Goal: Task Accomplishment & Management: Manage account settings

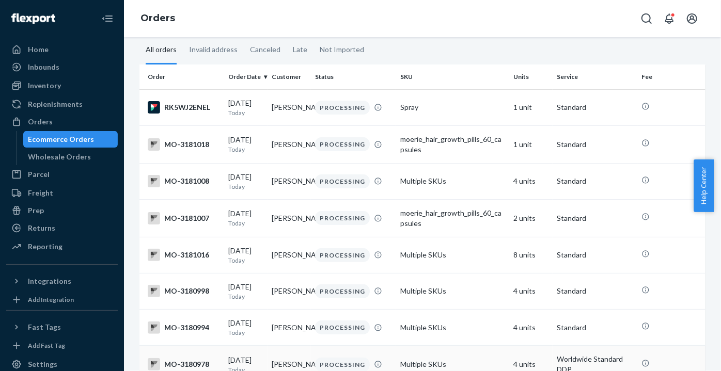
scroll to position [63, 0]
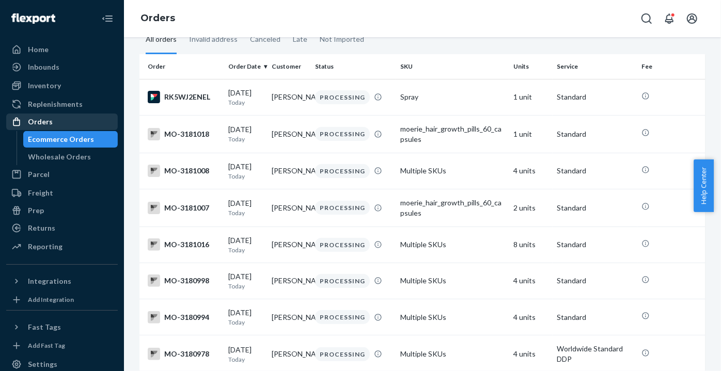
click at [55, 128] on div "Orders" at bounding box center [62, 122] width 110 height 14
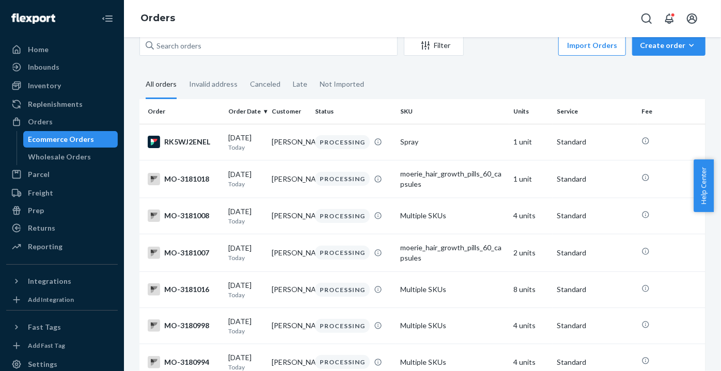
scroll to position [0, 0]
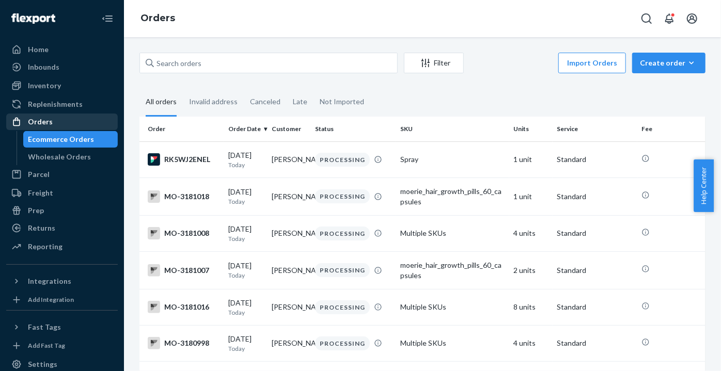
click at [82, 114] on link "Orders" at bounding box center [62, 122] width 112 height 17
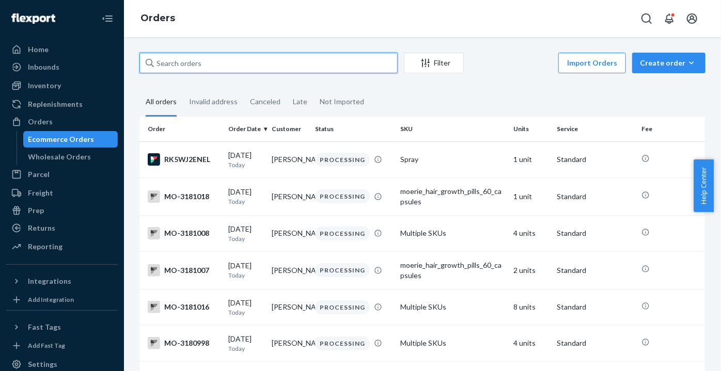
click at [225, 63] on input "text" at bounding box center [269, 63] width 258 height 21
paste input "[PERSON_NAME]"
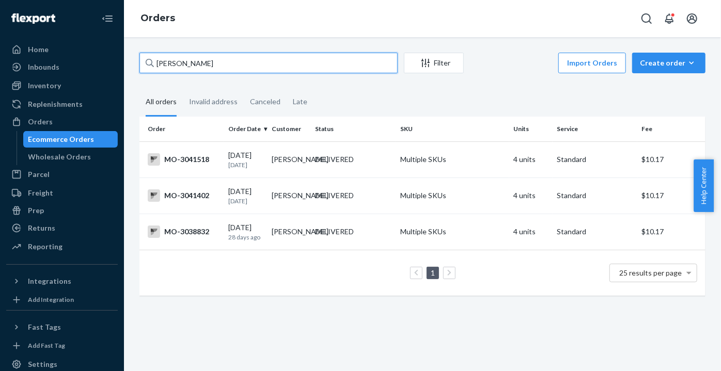
click at [168, 61] on input "[PERSON_NAME]" at bounding box center [269, 63] width 258 height 21
type input "[PERSON_NAME]"
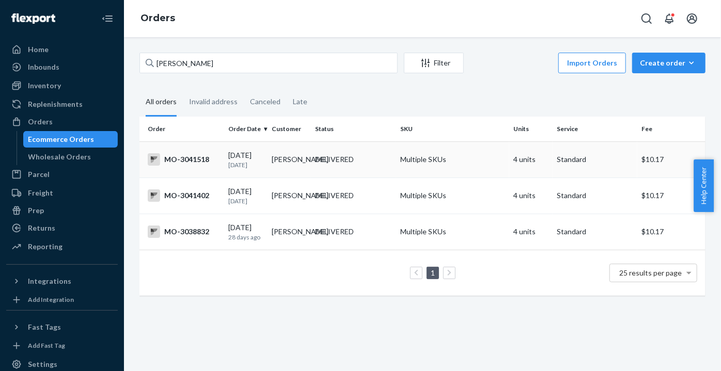
click at [373, 156] on div "DELIVERED" at bounding box center [353, 159] width 81 height 10
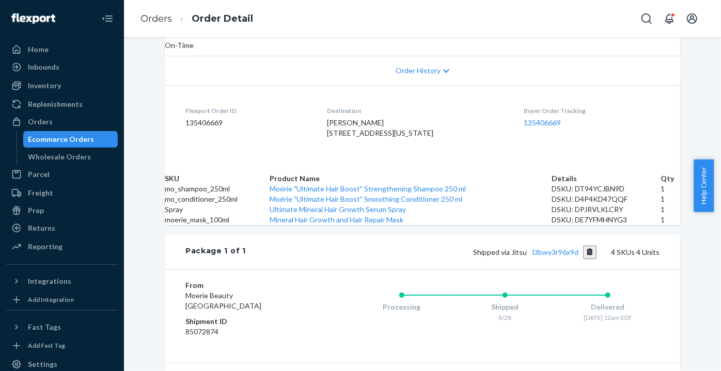
scroll to position [251, 0]
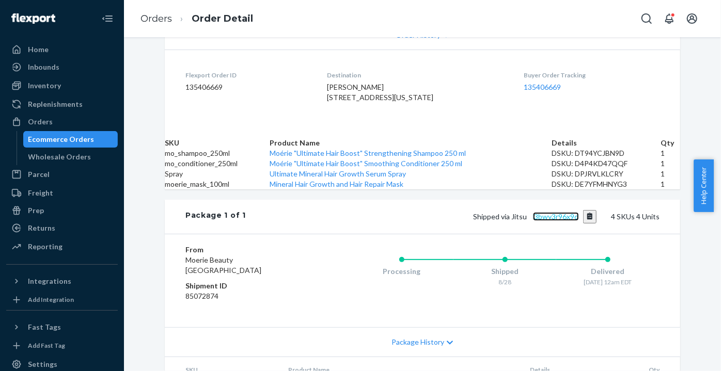
click at [575, 221] on link "l3bwy3r96x9d" at bounding box center [556, 216] width 46 height 9
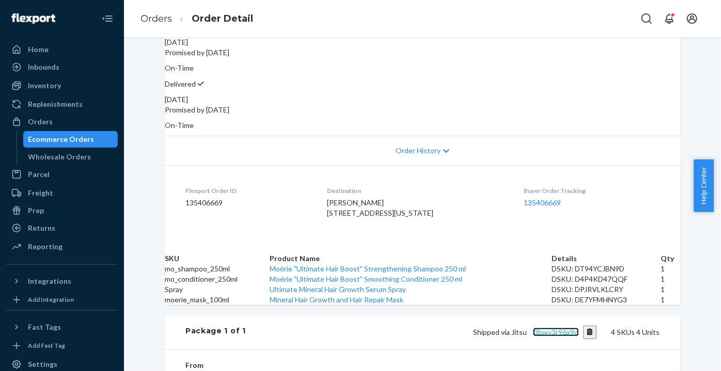
scroll to position [0, 0]
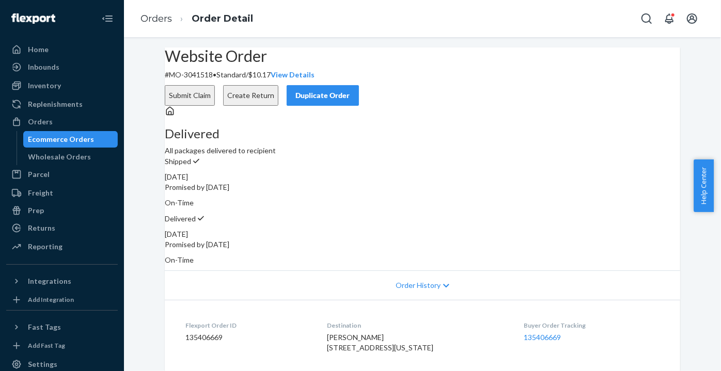
click at [221, 80] on p "# MO-3041518 • Standard / $10.17 View Details" at bounding box center [423, 75] width 516 height 10
copy p "3041518"
click at [151, 13] on link "Orders" at bounding box center [157, 18] width 32 height 11
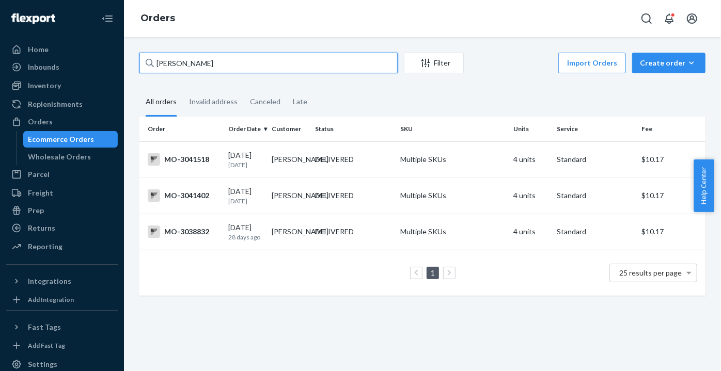
click at [218, 60] on input "[PERSON_NAME]" at bounding box center [269, 63] width 258 height 21
paste input "[PERSON_NAME]"
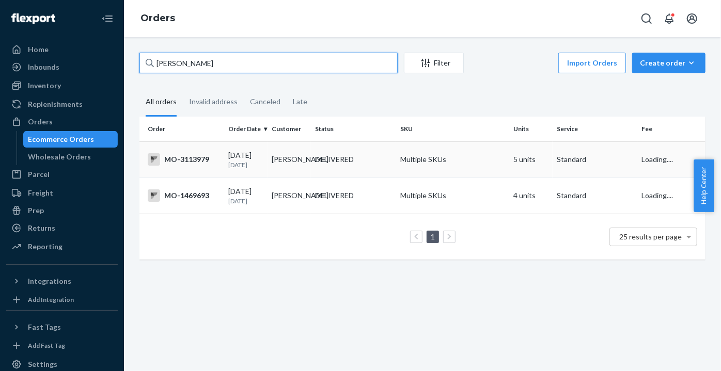
type input "[PERSON_NAME]"
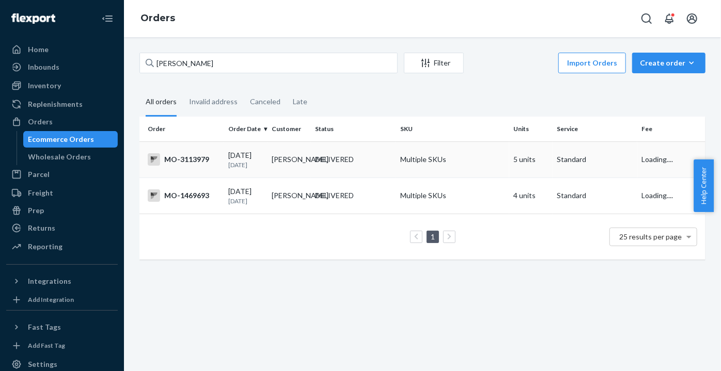
click at [296, 162] on td "[PERSON_NAME]" at bounding box center [289, 160] width 43 height 36
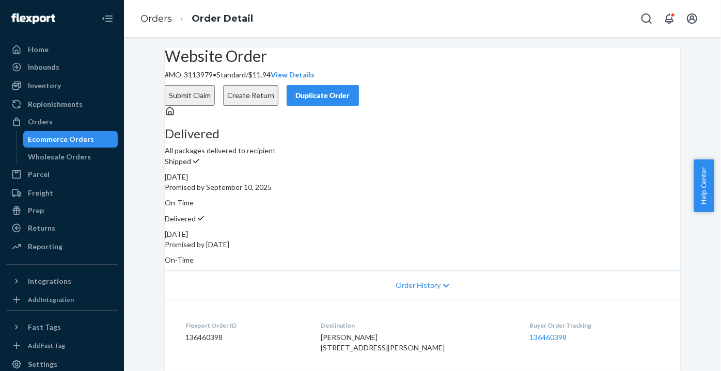
click at [278, 85] on button "Create Return" at bounding box center [250, 95] width 55 height 21
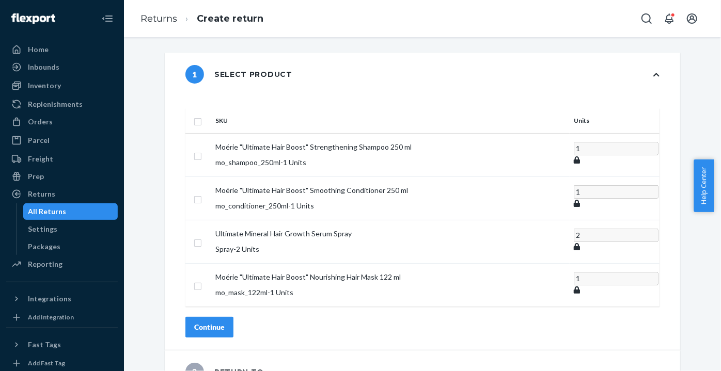
click at [211, 109] on th at bounding box center [198, 121] width 26 height 25
click at [202, 115] on input "checkbox" at bounding box center [198, 120] width 8 height 11
checkbox input "true"
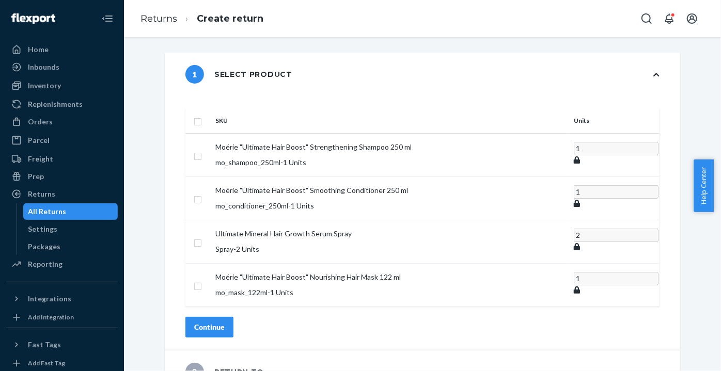
checkbox input "true"
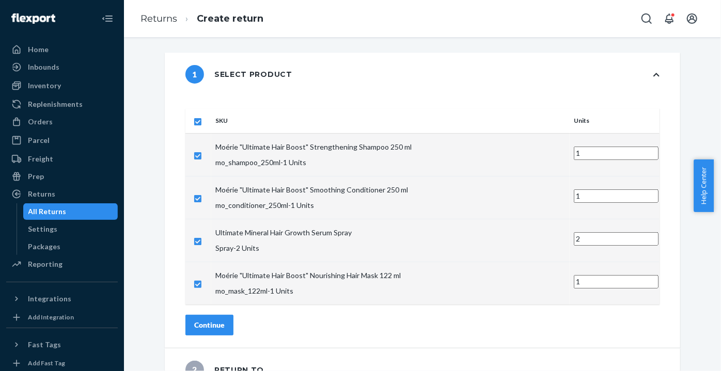
click at [225, 320] on div "Continue" at bounding box center [209, 325] width 30 height 10
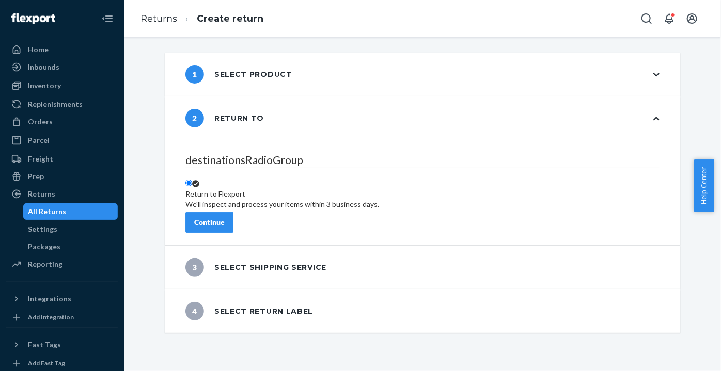
click at [225, 218] on div "Continue" at bounding box center [209, 223] width 30 height 10
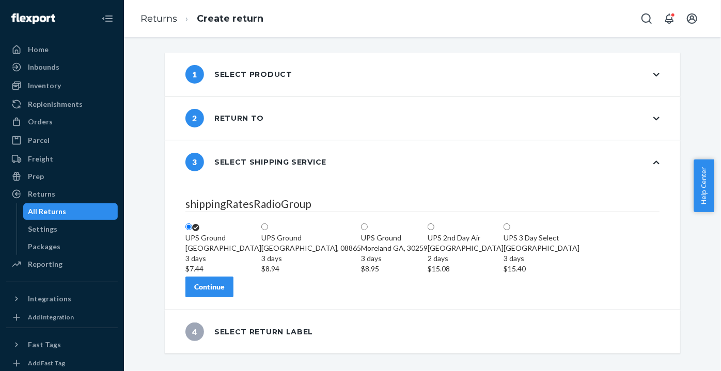
scroll to position [41, 0]
click at [225, 292] on div "Continue" at bounding box center [209, 287] width 30 height 10
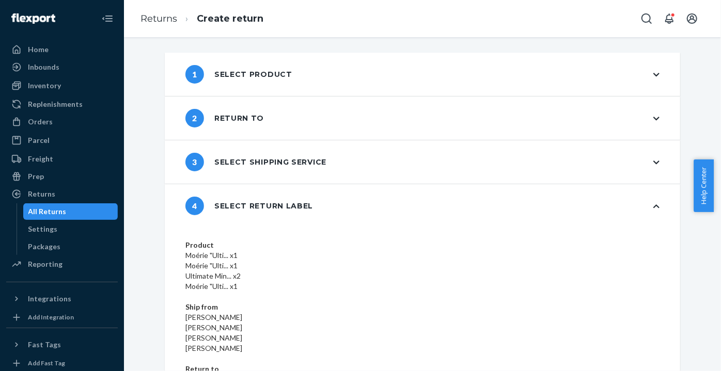
scroll to position [80, 0]
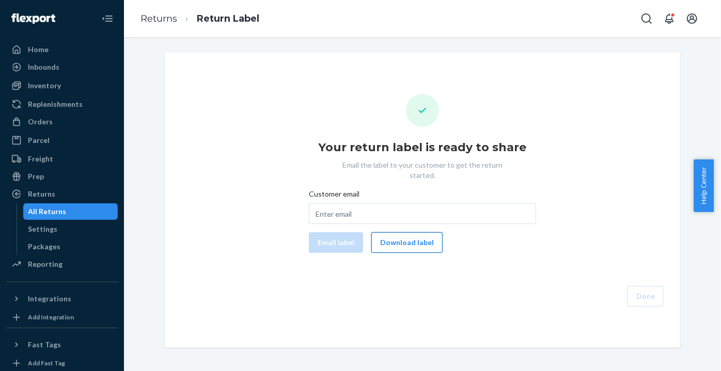
click at [424, 233] on button "Download label" at bounding box center [406, 243] width 71 height 21
click at [91, 130] on link "Orders" at bounding box center [62, 122] width 112 height 17
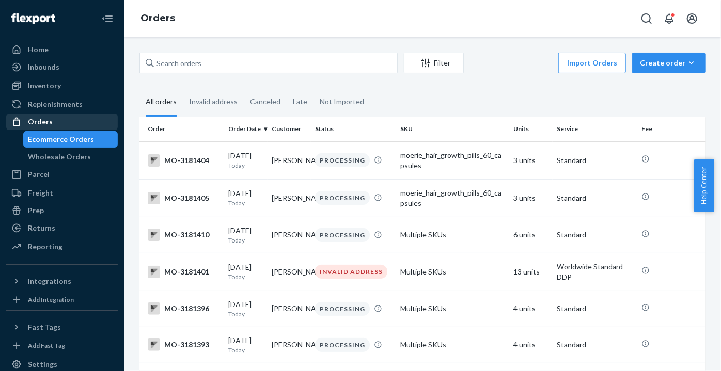
click at [37, 119] on div "Orders" at bounding box center [40, 122] width 25 height 10
click at [85, 225] on div "Returns" at bounding box center [62, 228] width 110 height 14
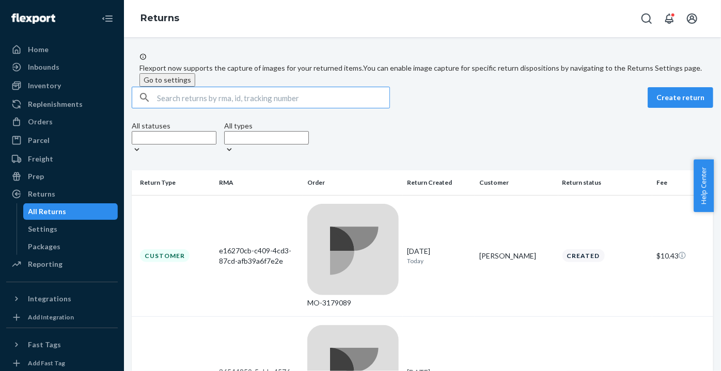
click at [193, 108] on input "text" at bounding box center [273, 97] width 233 height 21
paste input "2756725"
type input "2756725"
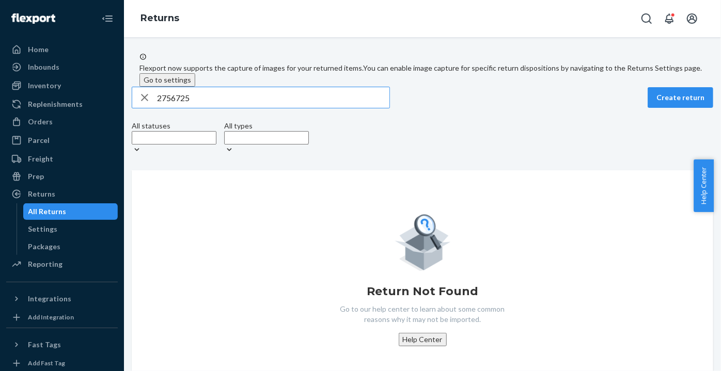
click at [206, 108] on input "2756725" at bounding box center [273, 97] width 233 height 21
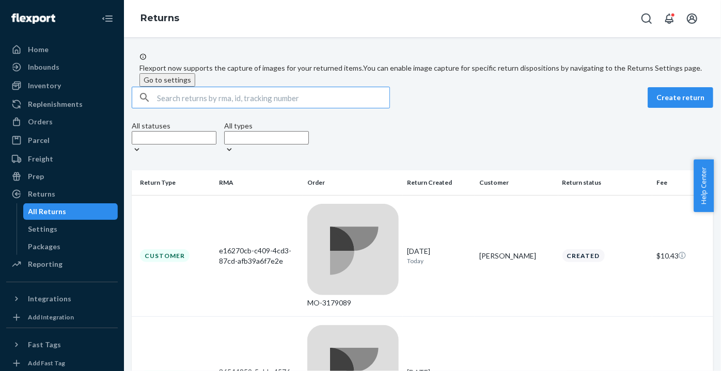
click at [364, 108] on input "text" at bounding box center [273, 97] width 233 height 21
paste input "Jaya Bhargava"
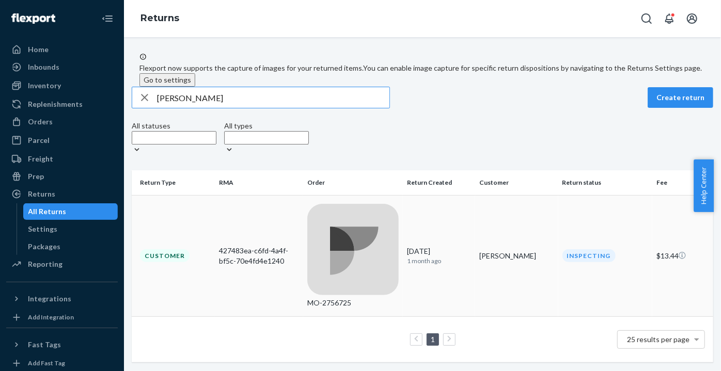
type input "Jaya Bhargava"
click at [524, 209] on td "Jaya Bhargava" at bounding box center [516, 255] width 83 height 121
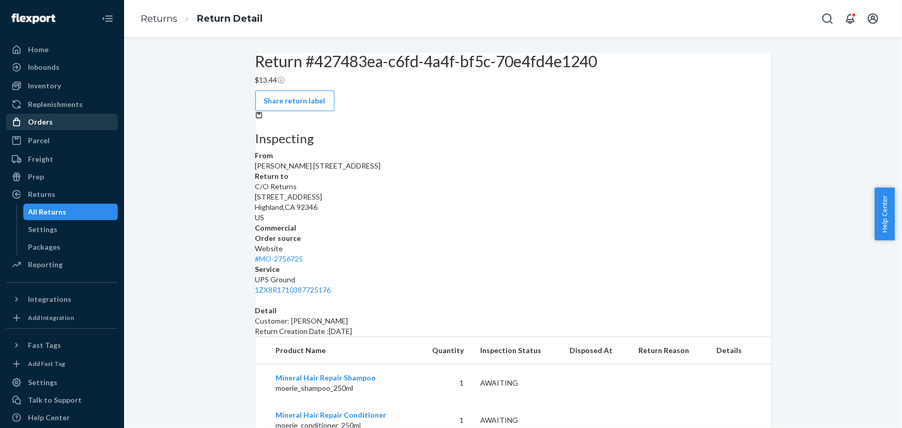
click at [65, 118] on div "Orders" at bounding box center [62, 122] width 110 height 14
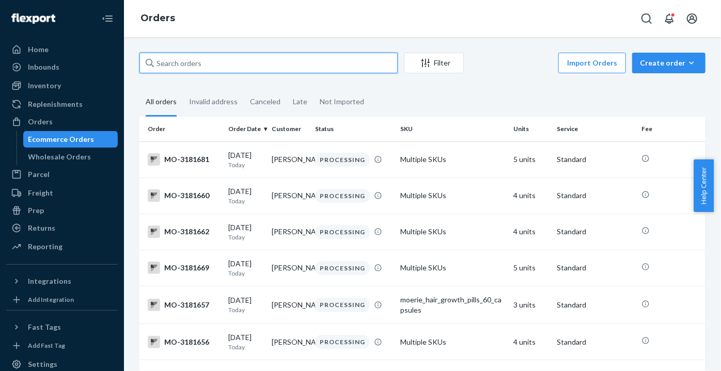
click at [331, 63] on input "text" at bounding box center [269, 63] width 258 height 21
paste input "Samantha Eyolfson"
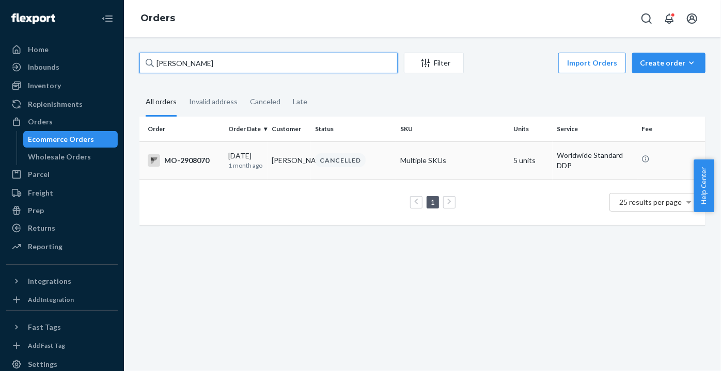
type input "Samantha Eyolfson"
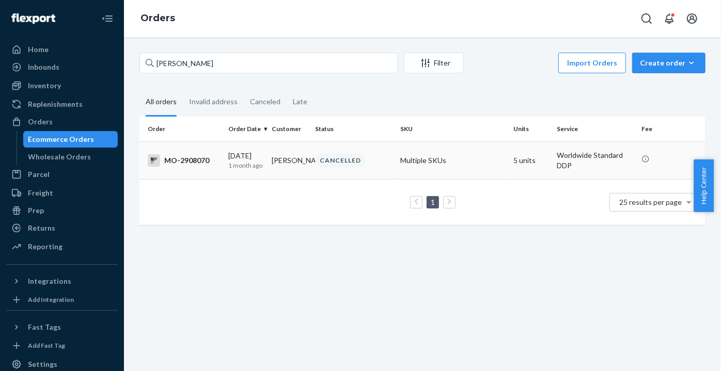
click at [327, 161] on div "CANCELLED" at bounding box center [340, 160] width 51 height 14
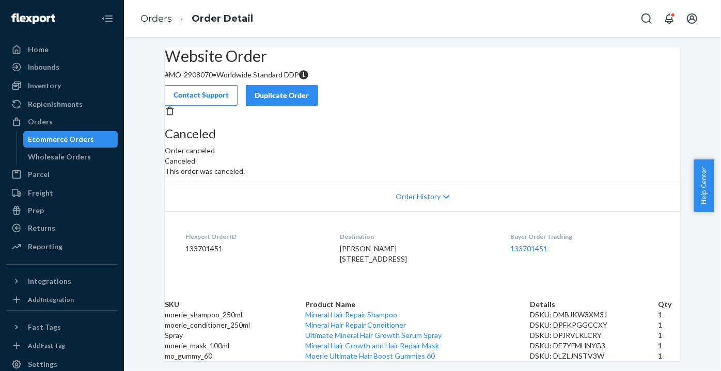
click at [212, 80] on p "# MO-2908070 • Worldwide Standard DDP" at bounding box center [423, 75] width 516 height 10
copy p "2908070"
click at [54, 125] on div "Orders" at bounding box center [62, 122] width 110 height 14
